Goal: Information Seeking & Learning: Find contact information

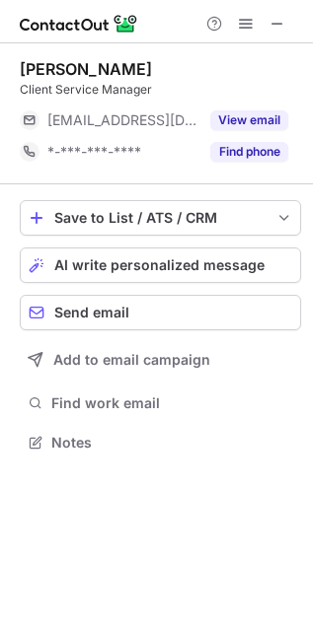
scroll to position [428, 313]
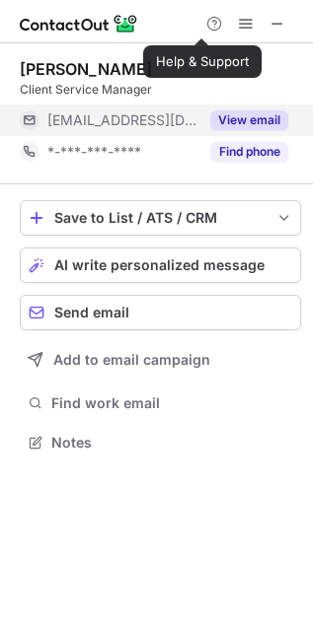
click at [226, 116] on button "View email" at bounding box center [249, 121] width 78 height 20
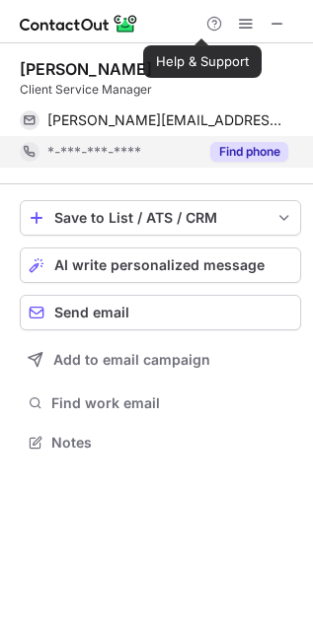
click at [240, 151] on button "Find phone" at bounding box center [249, 152] width 78 height 20
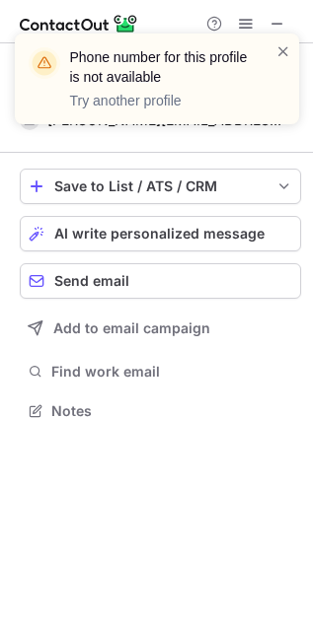
scroll to position [397, 313]
click at [281, 45] on span at bounding box center [283, 51] width 16 height 20
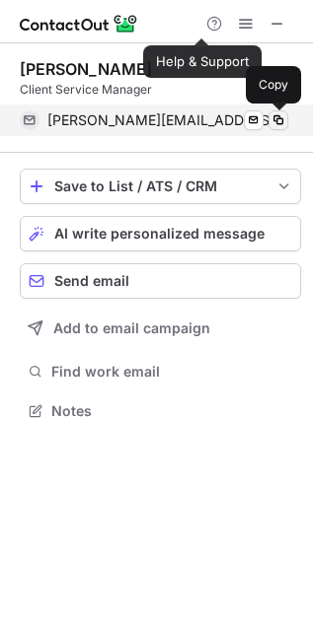
click at [277, 120] on span at bounding box center [278, 120] width 16 height 16
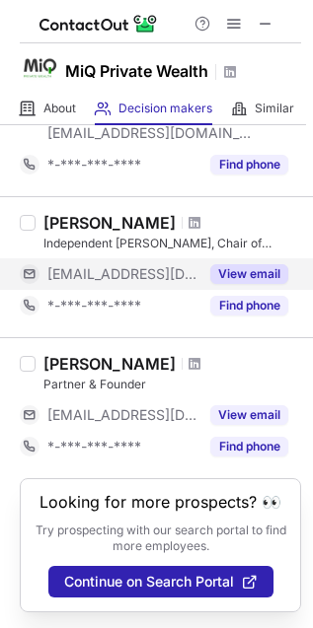
scroll to position [1355, 0]
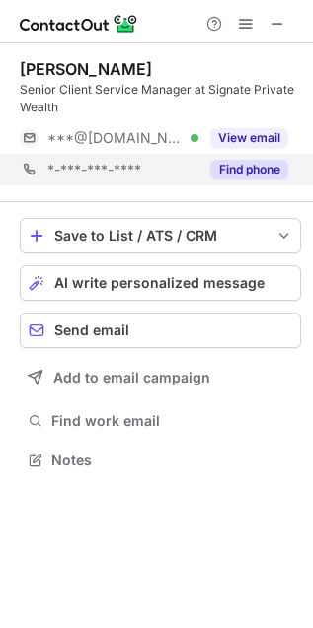
scroll to position [447, 313]
click at [225, 171] on button "Find phone" at bounding box center [249, 170] width 78 height 20
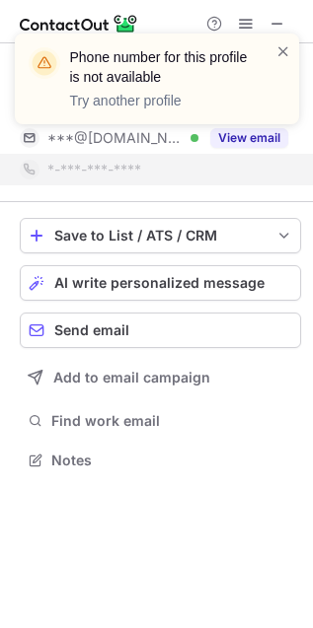
click at [240, 137] on div "Phone number for this profile is not available Try another profile" at bounding box center [157, 87] width 316 height 146
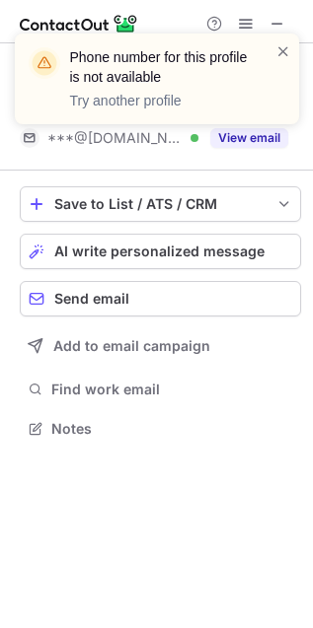
scroll to position [415, 313]
click at [248, 137] on div "Phone number for this profile is not available Try another profile" at bounding box center [157, 87] width 316 height 146
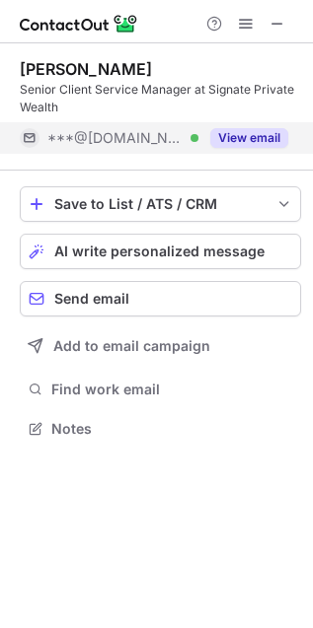
click at [261, 132] on button "View email" at bounding box center [249, 138] width 78 height 20
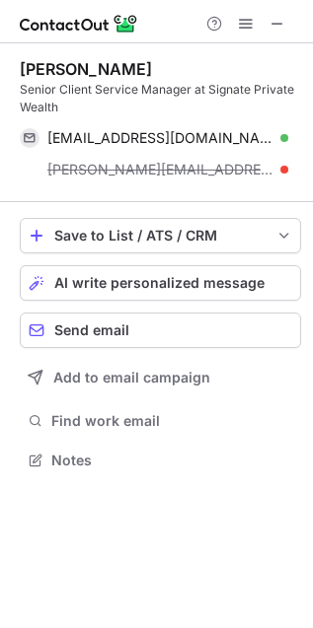
scroll to position [447, 313]
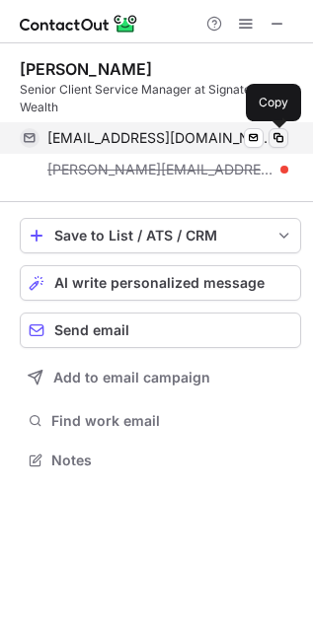
click at [273, 137] on span at bounding box center [278, 138] width 16 height 16
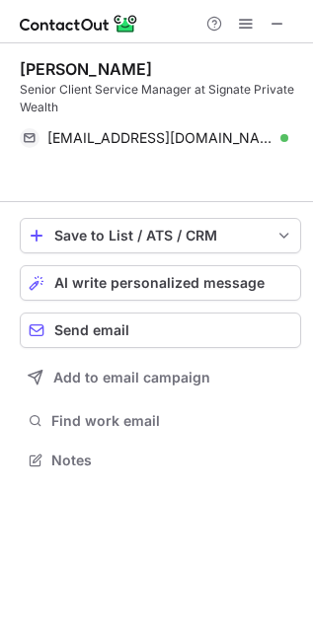
scroll to position [415, 313]
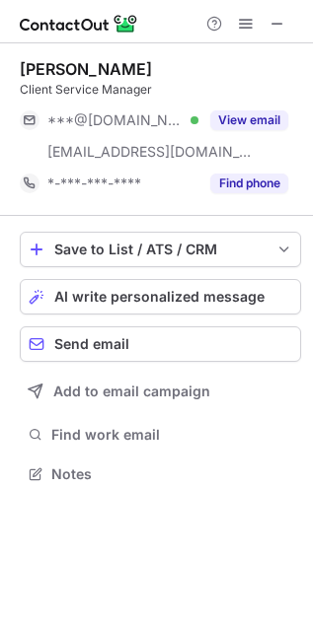
scroll to position [460, 313]
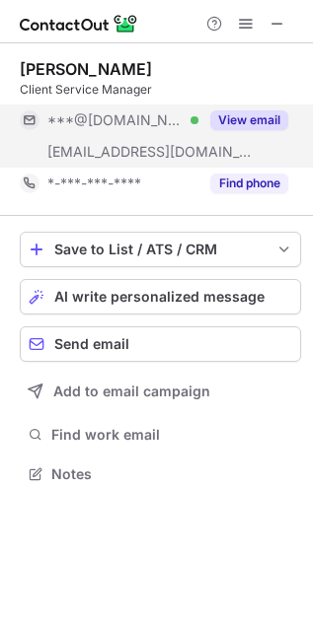
click at [246, 117] on button "View email" at bounding box center [249, 121] width 78 height 20
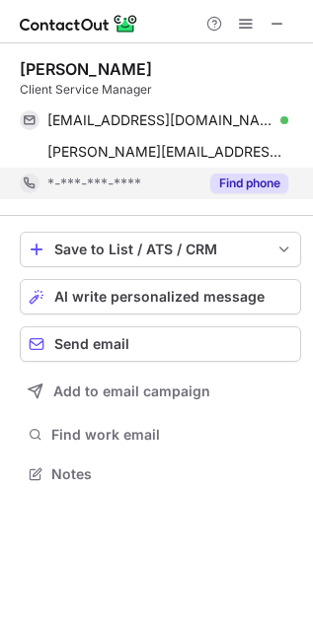
click at [240, 179] on button "Find phone" at bounding box center [249, 184] width 78 height 20
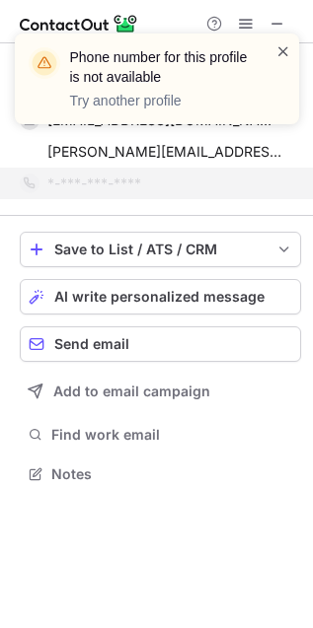
click at [285, 44] on span at bounding box center [283, 51] width 16 height 20
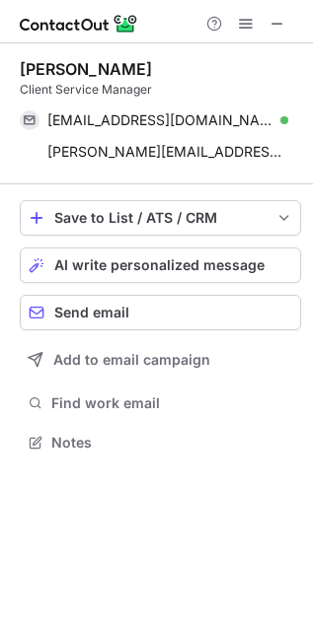
scroll to position [428, 313]
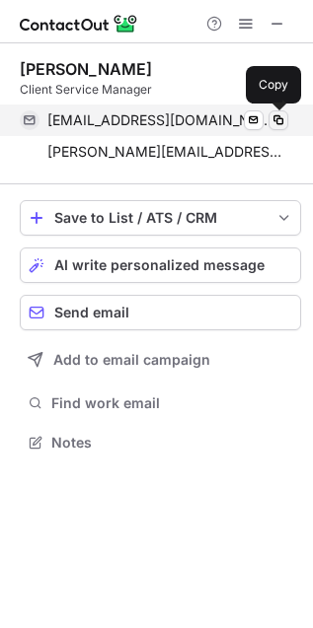
click at [283, 121] on span at bounding box center [278, 120] width 16 height 16
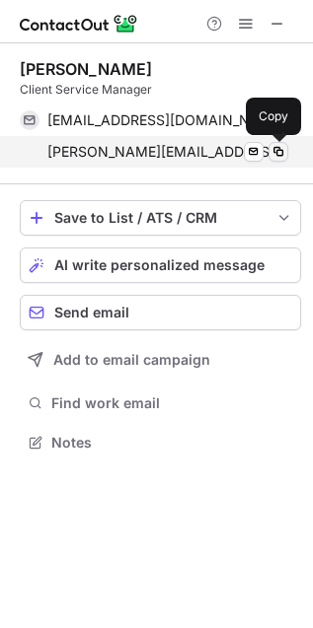
click at [270, 148] on span at bounding box center [278, 152] width 16 height 16
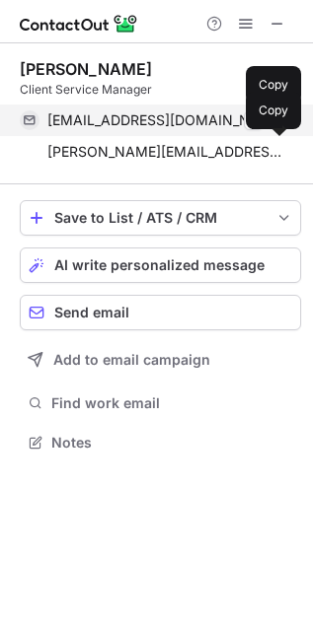
click at [277, 121] on span at bounding box center [278, 120] width 16 height 16
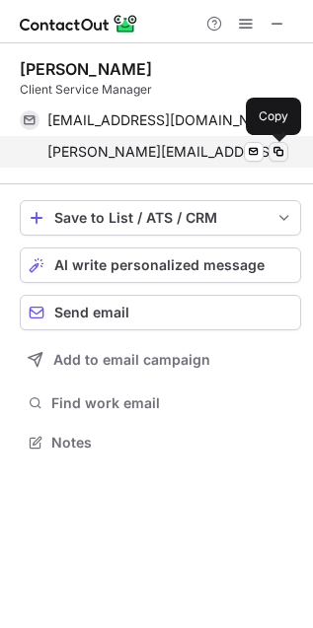
click at [271, 148] on span at bounding box center [278, 152] width 16 height 16
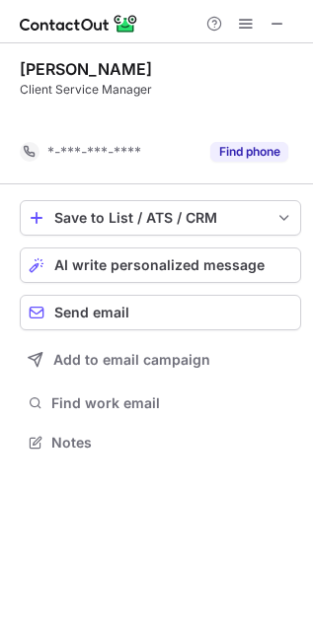
scroll to position [397, 313]
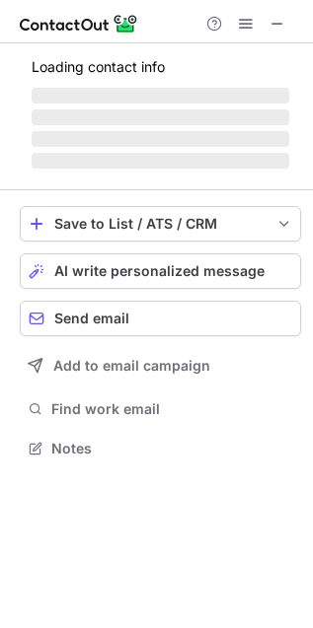
scroll to position [9, 9]
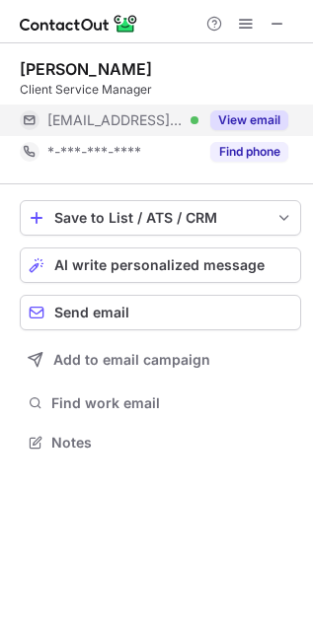
click at [241, 120] on button "View email" at bounding box center [249, 121] width 78 height 20
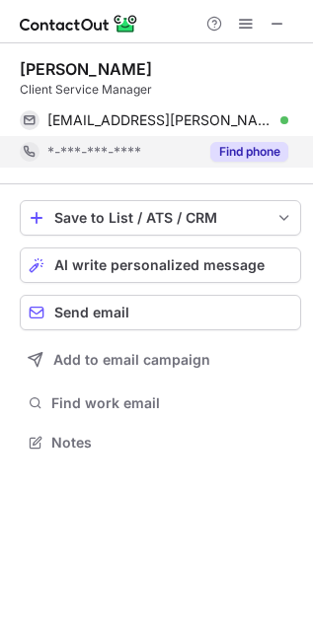
click at [245, 157] on button "Find phone" at bounding box center [249, 152] width 78 height 20
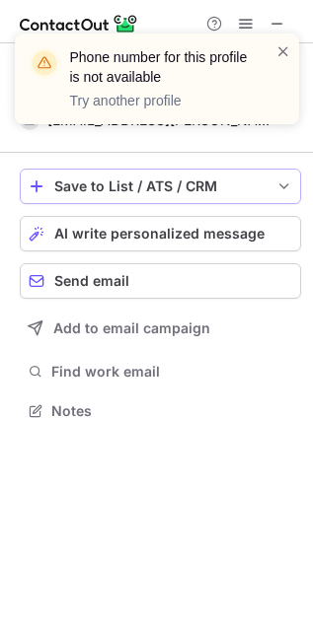
scroll to position [397, 313]
click at [276, 46] on span at bounding box center [283, 51] width 16 height 20
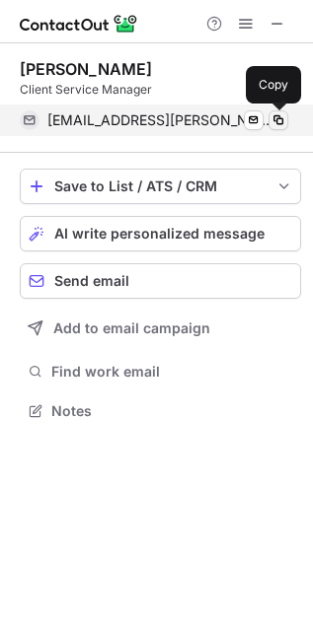
click at [277, 119] on span at bounding box center [278, 120] width 16 height 16
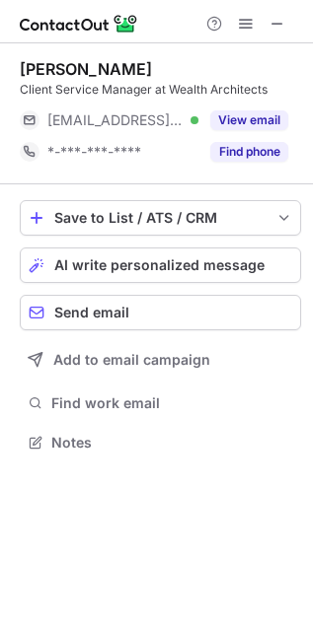
scroll to position [428, 313]
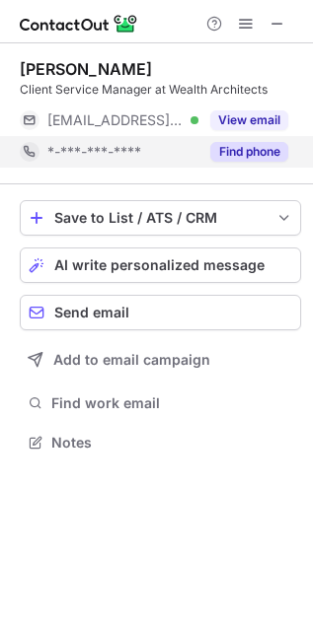
click at [244, 151] on button "Find phone" at bounding box center [249, 152] width 78 height 20
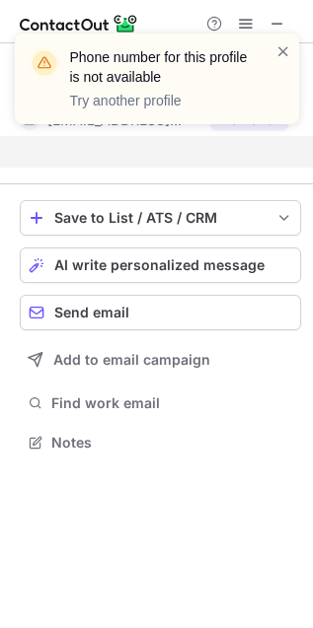
scroll to position [397, 313]
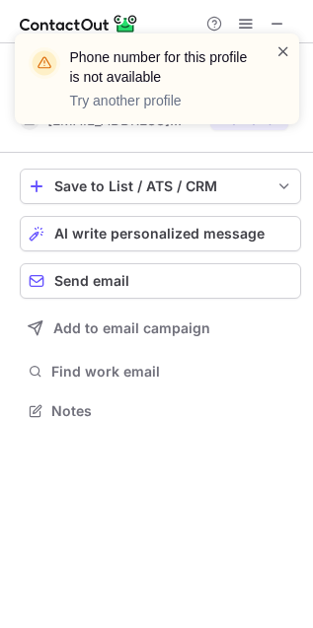
click at [276, 53] on span at bounding box center [283, 51] width 16 height 20
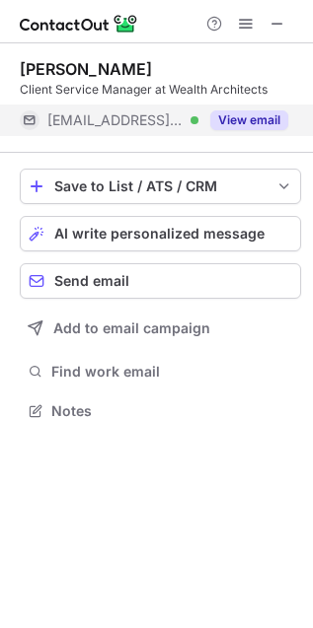
click at [238, 123] on button "View email" at bounding box center [249, 121] width 78 height 20
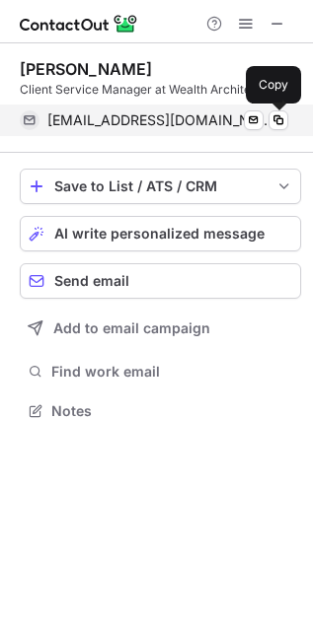
drag, startPoint x: 273, startPoint y: 117, endPoint x: 301, endPoint y: 129, distance: 30.1
click at [273, 117] on span at bounding box center [278, 120] width 16 height 16
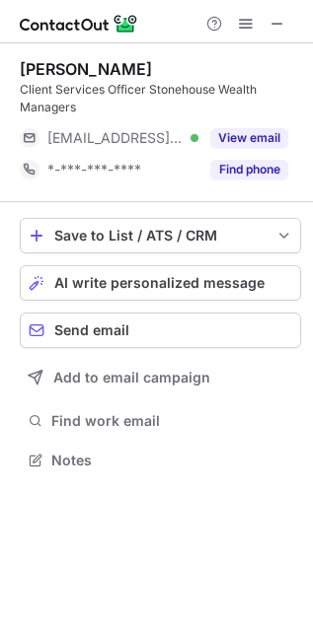
scroll to position [447, 313]
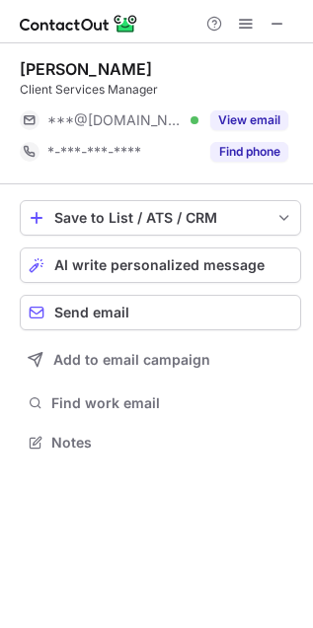
scroll to position [428, 313]
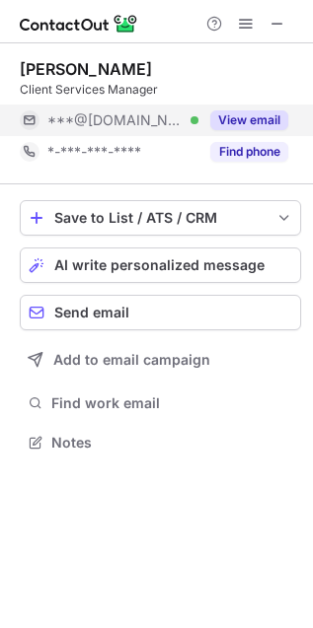
click at [244, 117] on button "View email" at bounding box center [249, 121] width 78 height 20
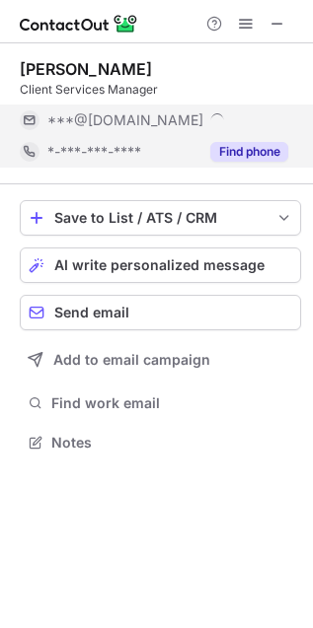
click at [248, 147] on button "Find phone" at bounding box center [249, 152] width 78 height 20
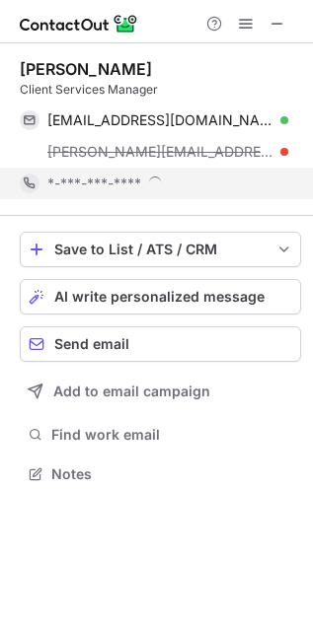
scroll to position [460, 313]
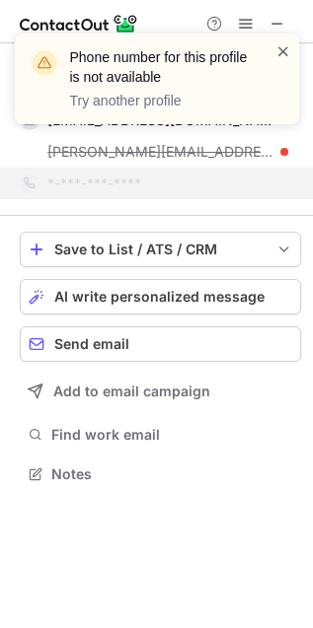
click at [277, 48] on span at bounding box center [283, 51] width 16 height 20
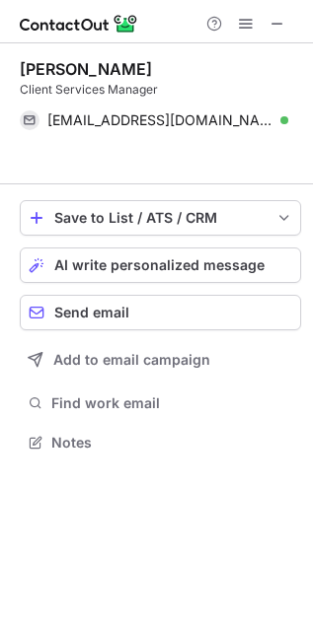
scroll to position [397, 313]
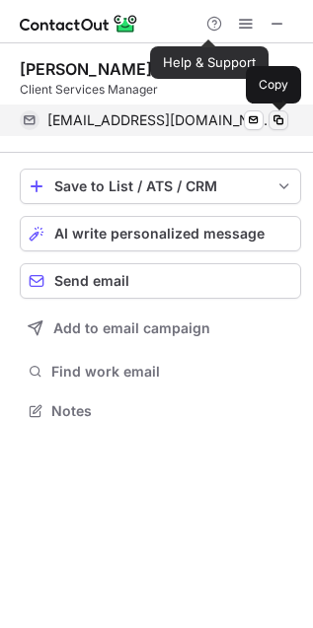
click at [283, 123] on span at bounding box center [278, 120] width 16 height 16
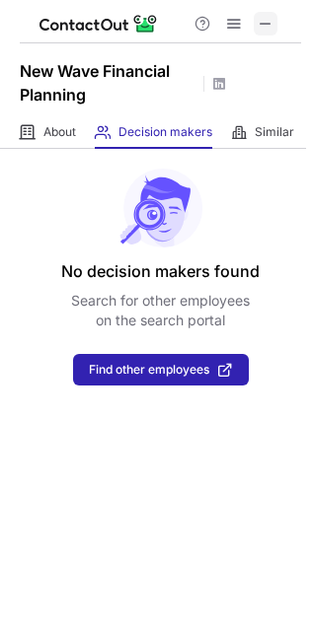
click at [263, 18] on span at bounding box center [266, 24] width 16 height 16
